Goal: Task Accomplishment & Management: Manage account settings

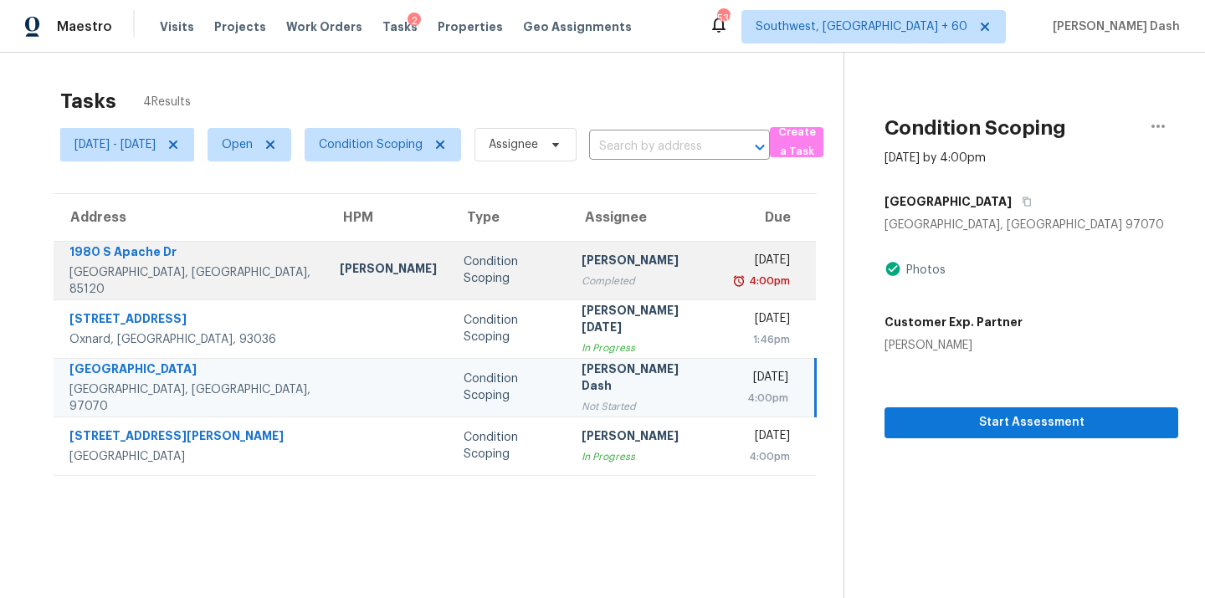
click at [173, 274] on div "[GEOGRAPHIC_DATA], [GEOGRAPHIC_DATA], 85120" at bounding box center [190, 280] width 243 height 33
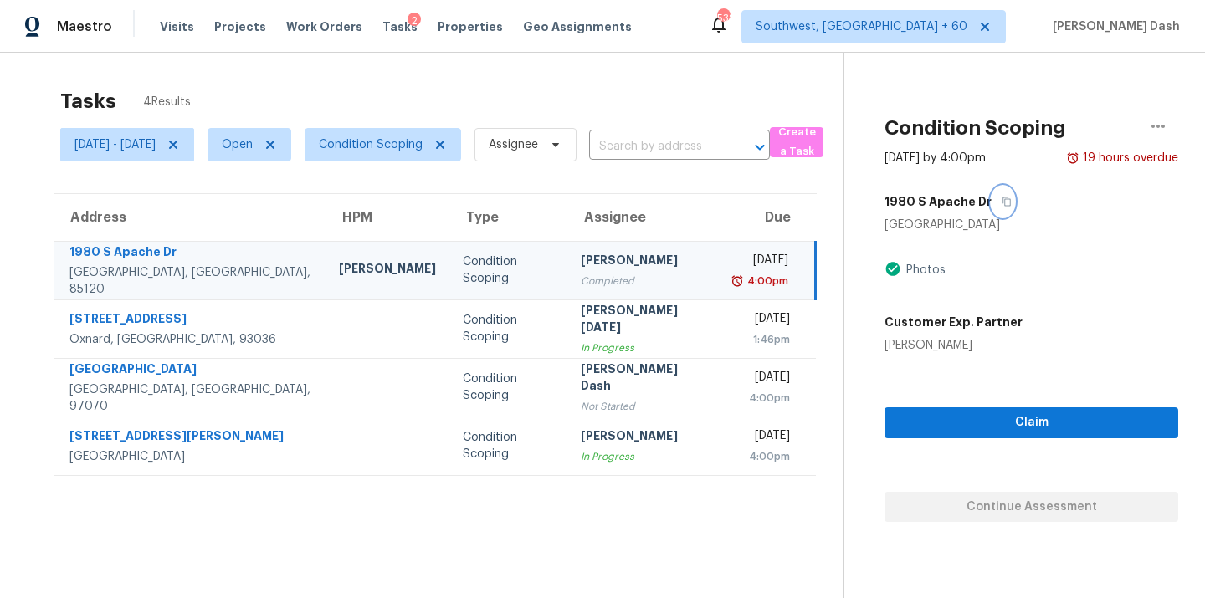
click at [1009, 202] on icon "button" at bounding box center [1006, 202] width 10 height 10
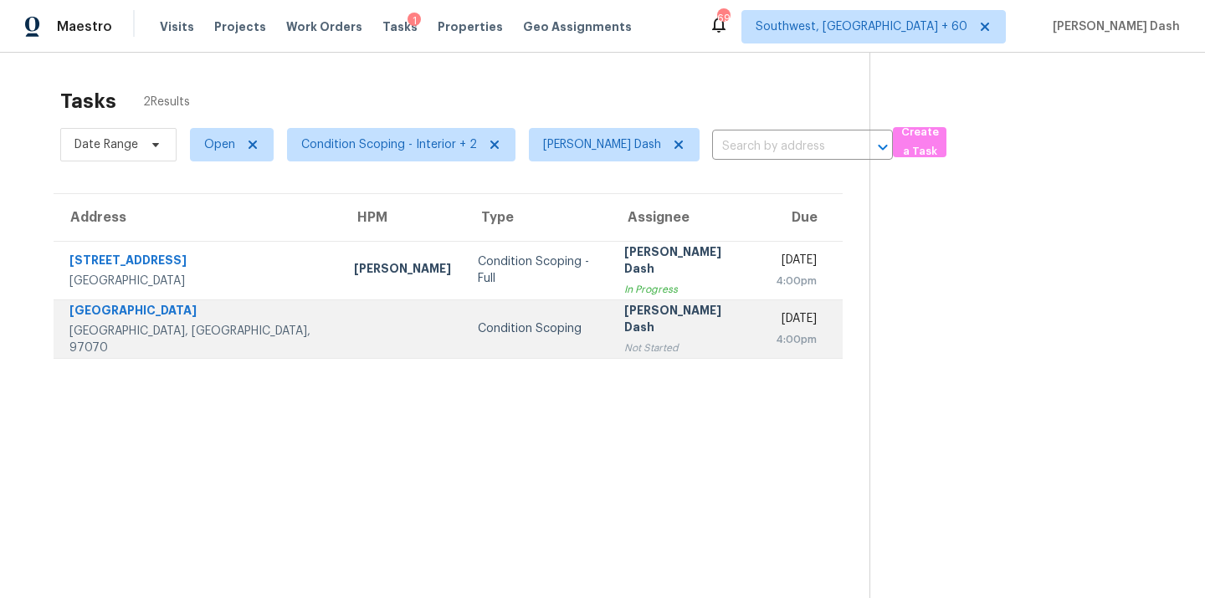
click at [624, 328] on div "[PERSON_NAME] Dash" at bounding box center [686, 321] width 125 height 38
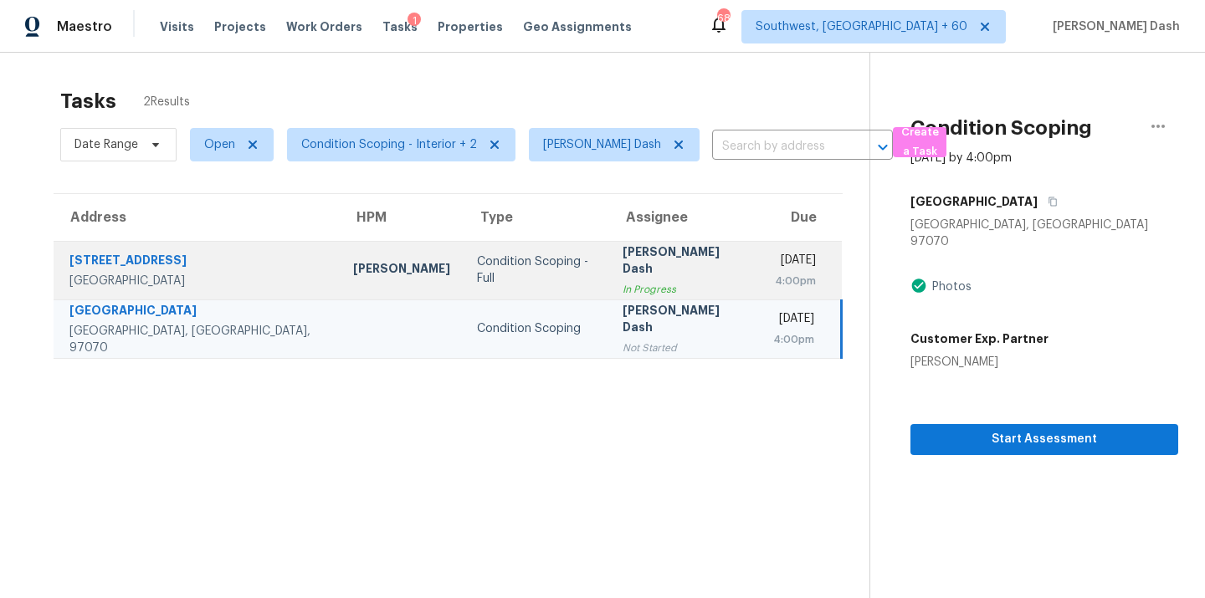
click at [609, 292] on td "[PERSON_NAME] Dash In Progress" at bounding box center [684, 270] width 151 height 59
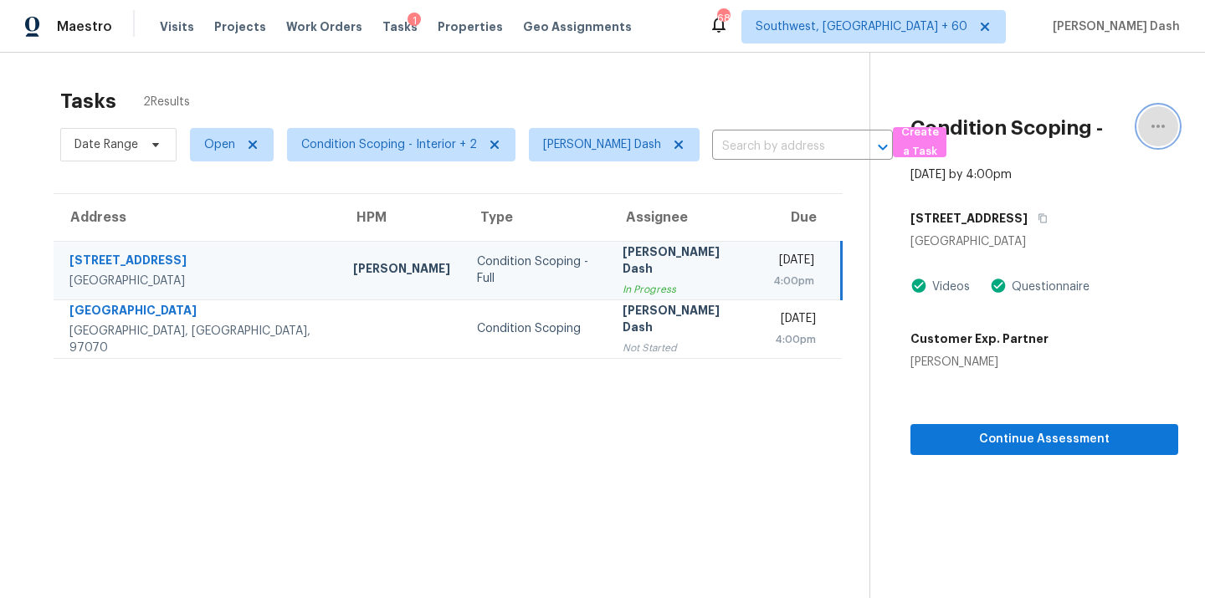
click at [1149, 126] on icon "button" at bounding box center [1158, 126] width 20 height 20
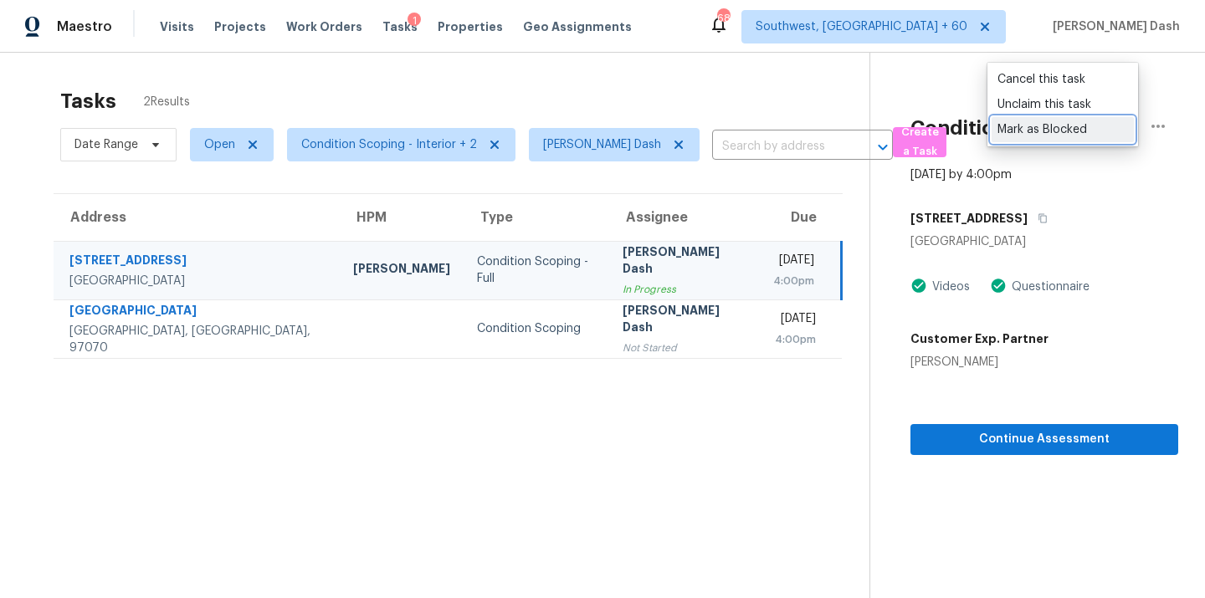
click at [1043, 125] on div "Mark as Blocked" at bounding box center [1062, 129] width 131 height 17
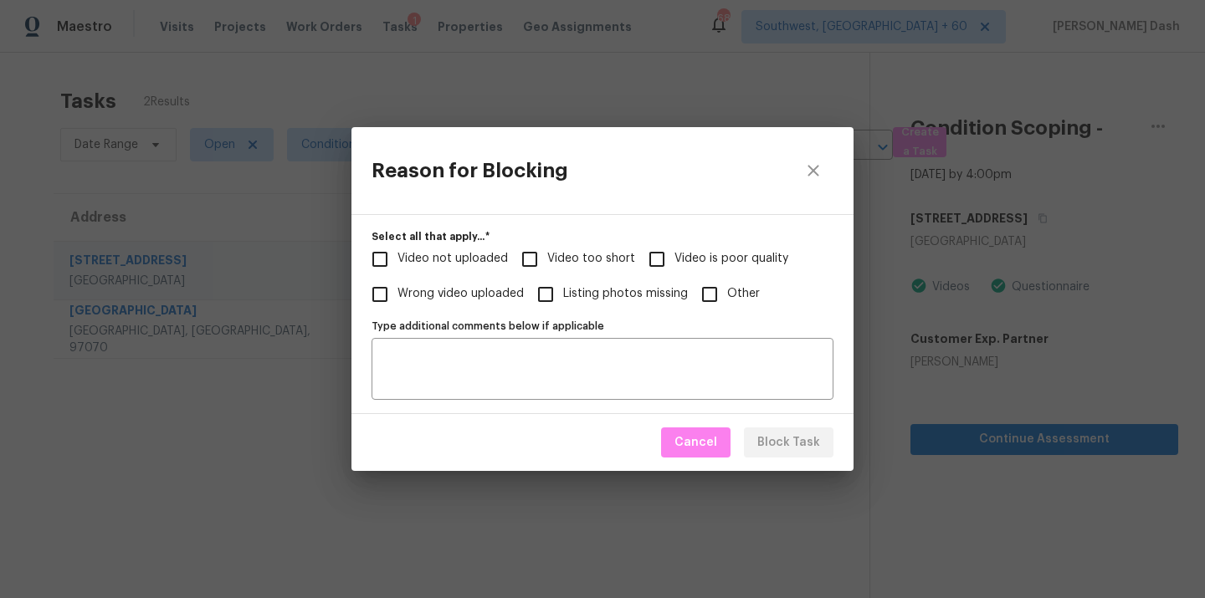
click at [499, 256] on span "Video not uploaded" at bounding box center [452, 259] width 110 height 18
click at [397, 256] on input "Video not uploaded" at bounding box center [379, 259] width 35 height 35
checkbox input "true"
click at [789, 438] on span "Block Task" at bounding box center [788, 442] width 63 height 21
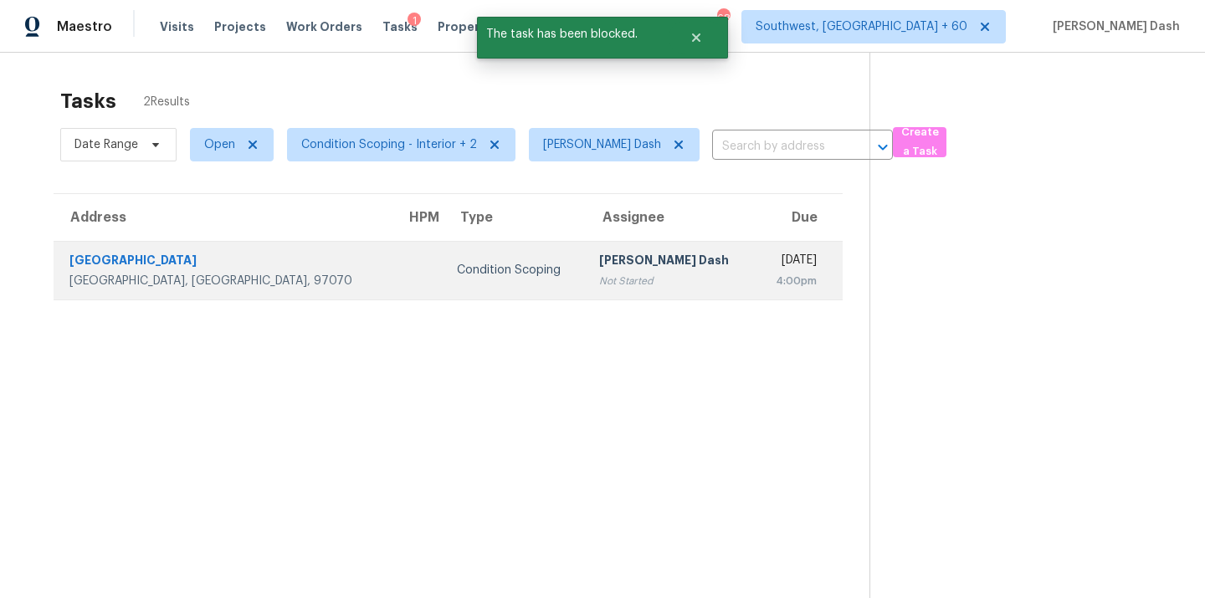
click at [443, 256] on td "Condition Scoping" at bounding box center [514, 270] width 142 height 59
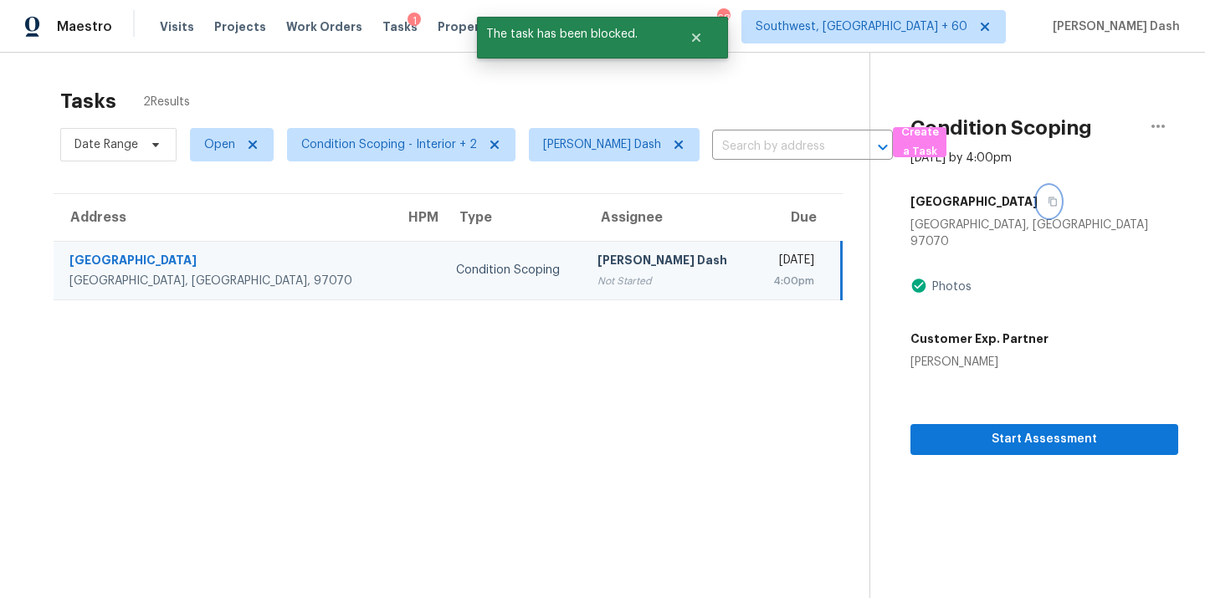
click at [1047, 200] on icon "button" at bounding box center [1052, 202] width 10 height 10
